Goal: Transaction & Acquisition: Purchase product/service

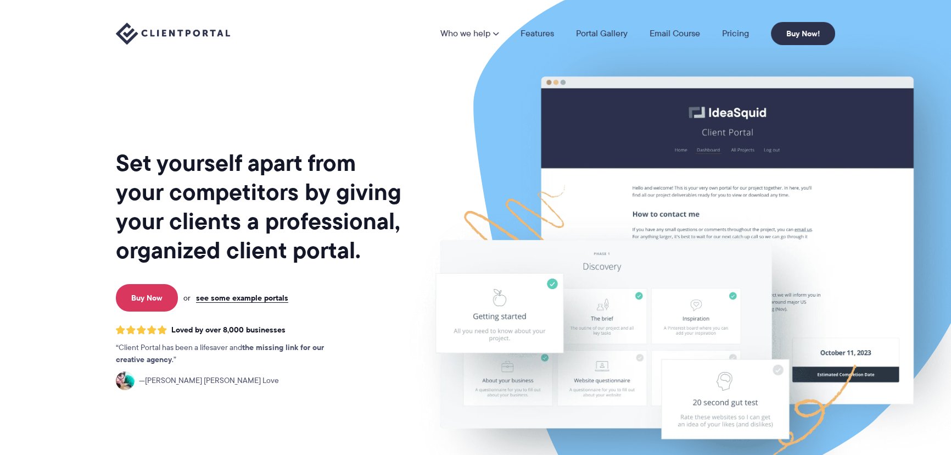
click at [838, 24] on div "Who we help Who we help View pricing Agencies See how Client Portal can help gi…" at bounding box center [475, 33] width 747 height 23
click at [798, 38] on link "Buy Now!" at bounding box center [803, 33] width 64 height 23
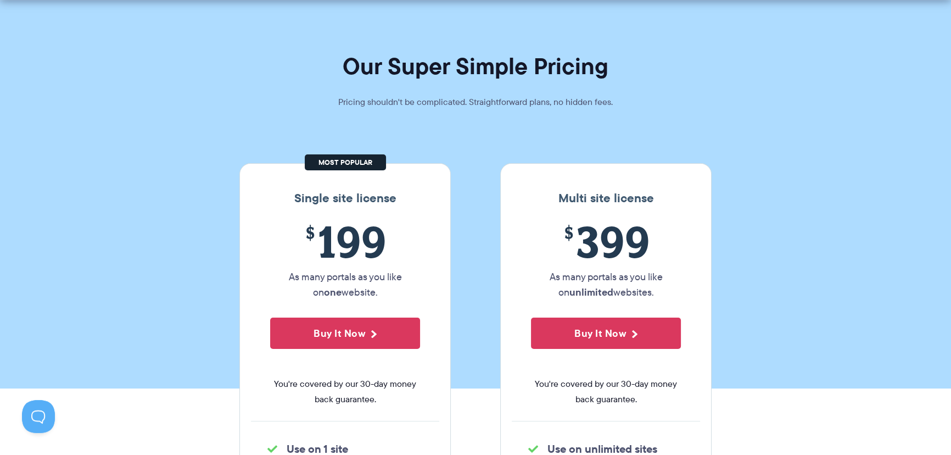
scroll to position [99, 0]
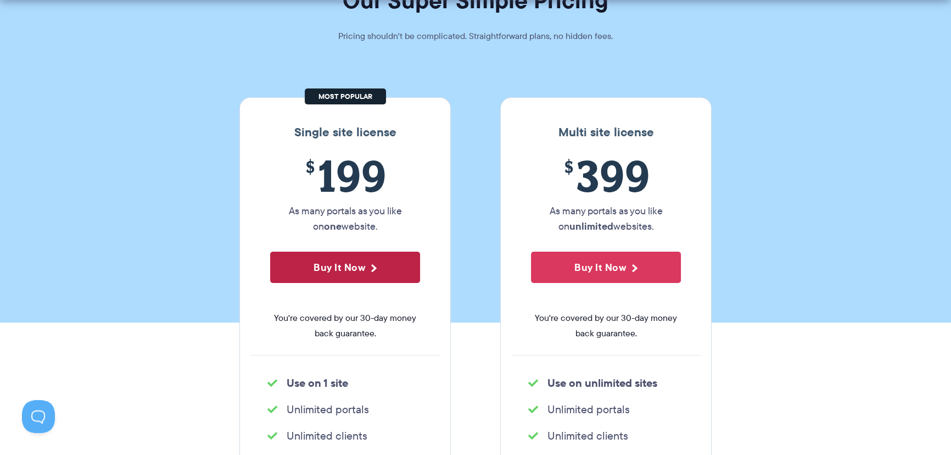
click at [356, 257] on button "Buy It Now" at bounding box center [345, 267] width 150 height 31
